Goal: Task Accomplishment & Management: Manage account settings

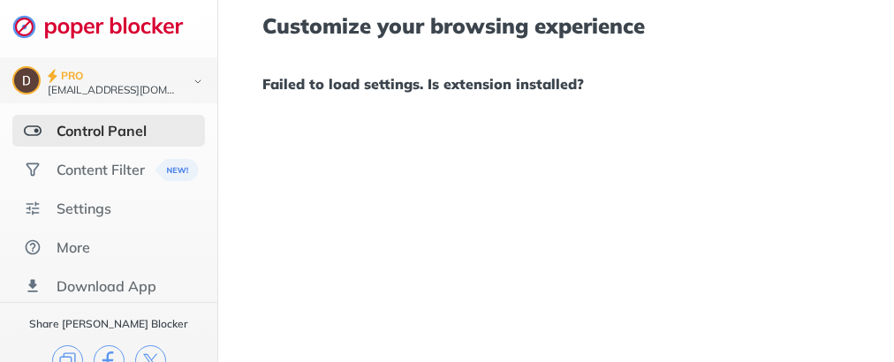
scroll to position [11, 0]
click at [187, 72] on img at bounding box center [197, 81] width 21 height 19
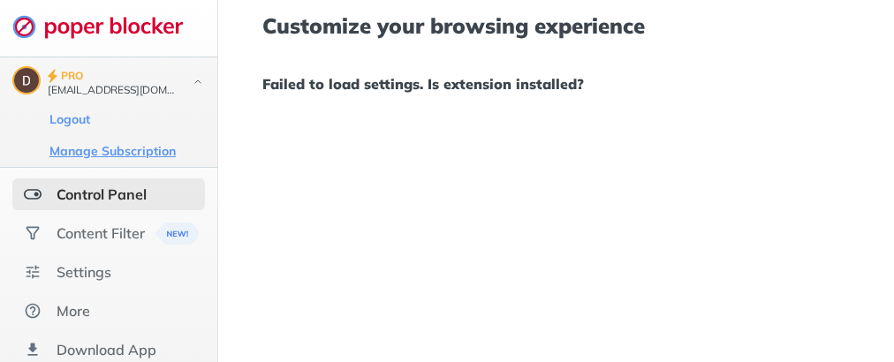
click at [131, 142] on button "Manage Subscription" at bounding box center [112, 151] width 137 height 18
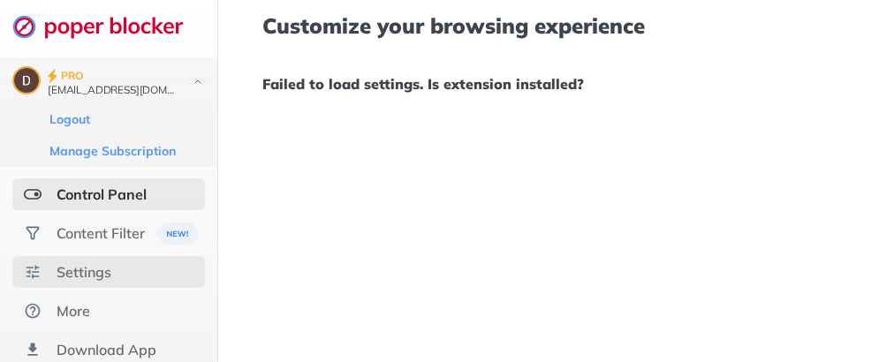
click at [69, 263] on div "Settings" at bounding box center [84, 272] width 55 height 18
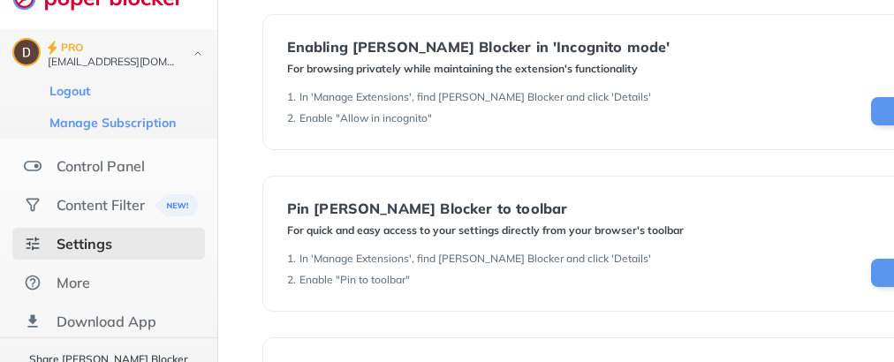
scroll to position [316, 200]
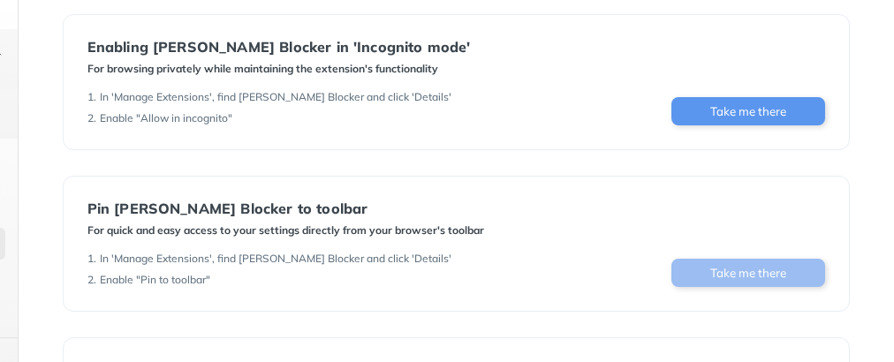
click at [751, 268] on button "Take me there" at bounding box center [748, 273] width 154 height 28
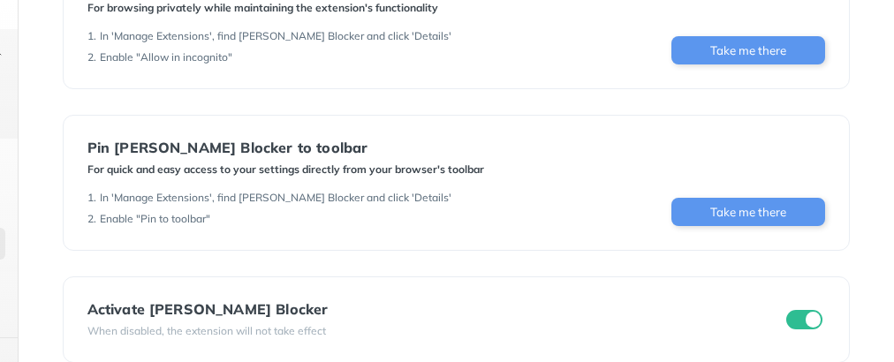
scroll to position [401, 200]
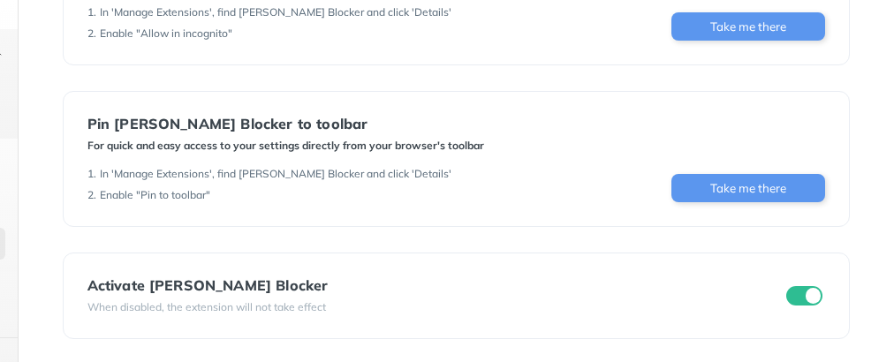
click at [813, 293] on input "checkbox" at bounding box center [804, 295] width 37 height 19
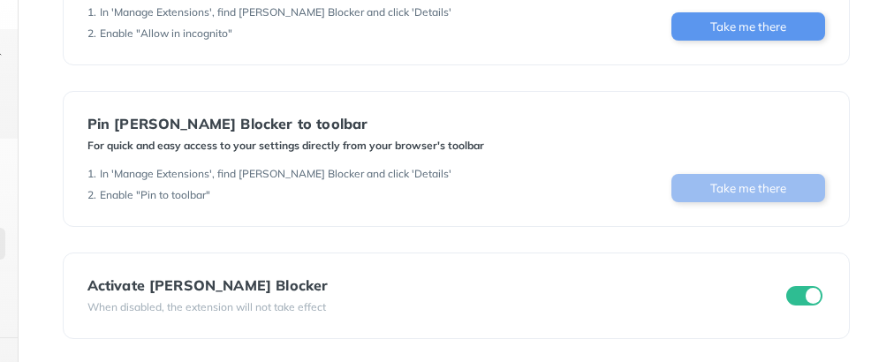
click at [763, 191] on button "Take me there" at bounding box center [748, 188] width 154 height 28
click at [682, 181] on button "Take me there" at bounding box center [748, 188] width 154 height 28
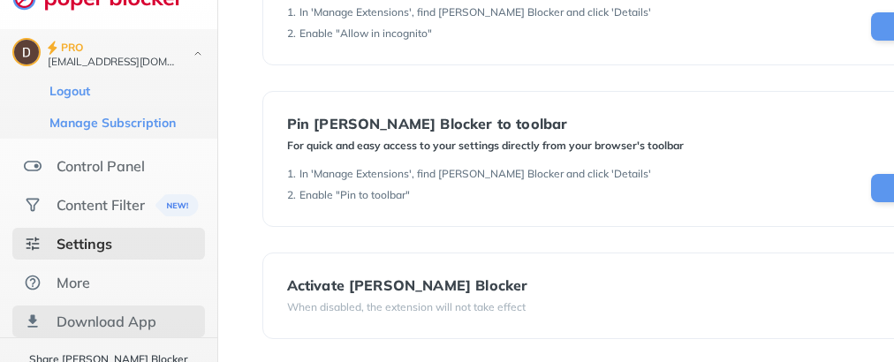
click at [101, 313] on div "Download App" at bounding box center [107, 322] width 100 height 18
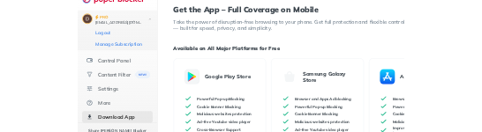
scroll to position [79, 0]
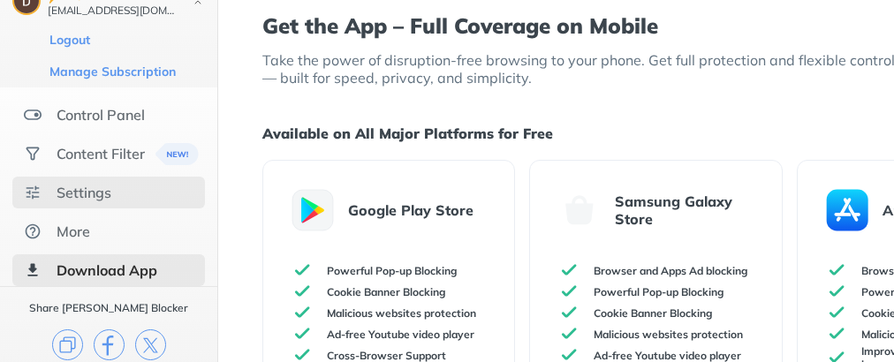
click at [60, 185] on div "Settings" at bounding box center [84, 193] width 55 height 18
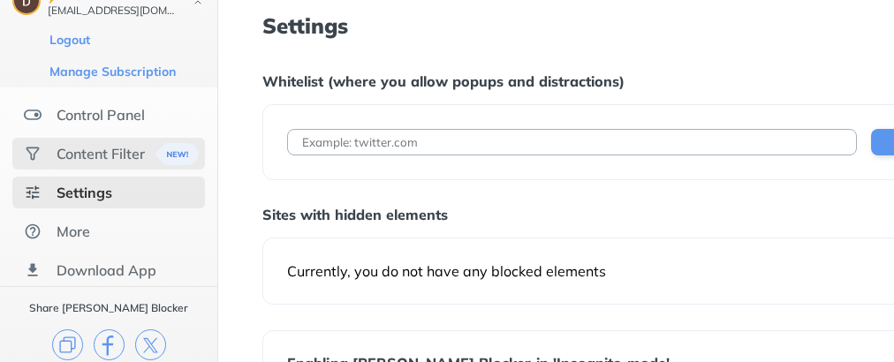
click at [65, 157] on div "Content Filter" at bounding box center [101, 154] width 88 height 18
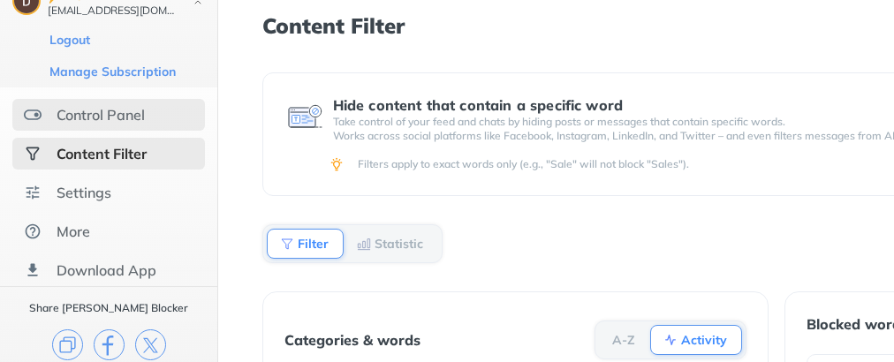
click at [75, 117] on div "Control Panel" at bounding box center [101, 115] width 88 height 18
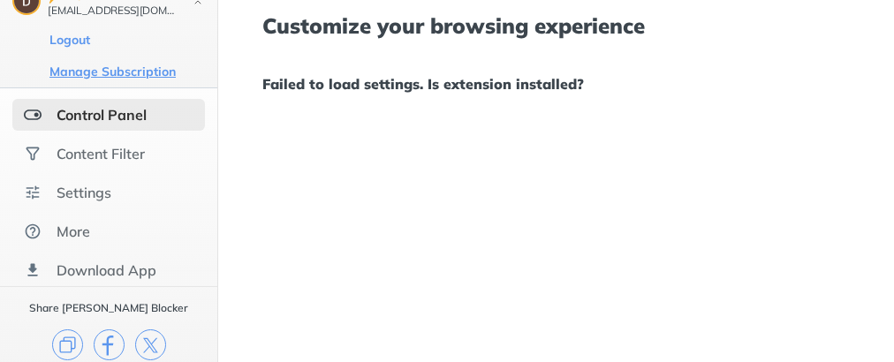
click at [91, 72] on button "Manage Subscription" at bounding box center [112, 72] width 137 height 18
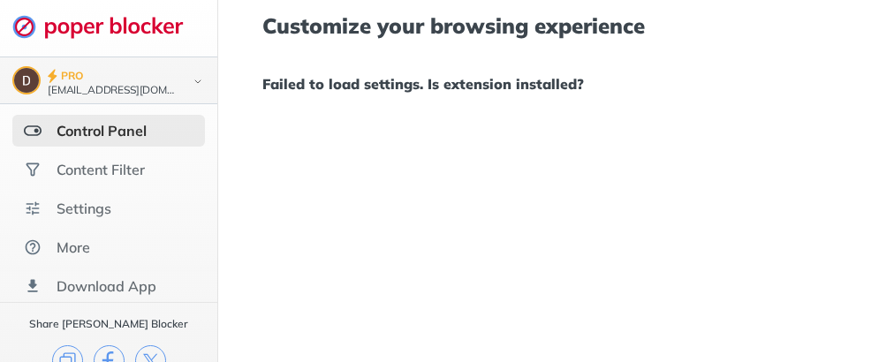
click at [187, 81] on img at bounding box center [197, 81] width 21 height 19
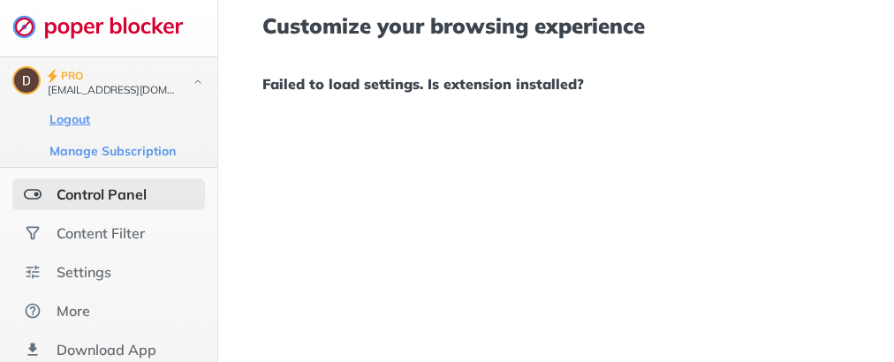
click at [64, 118] on button "Logout" at bounding box center [69, 119] width 51 height 18
